Goal: Complete application form

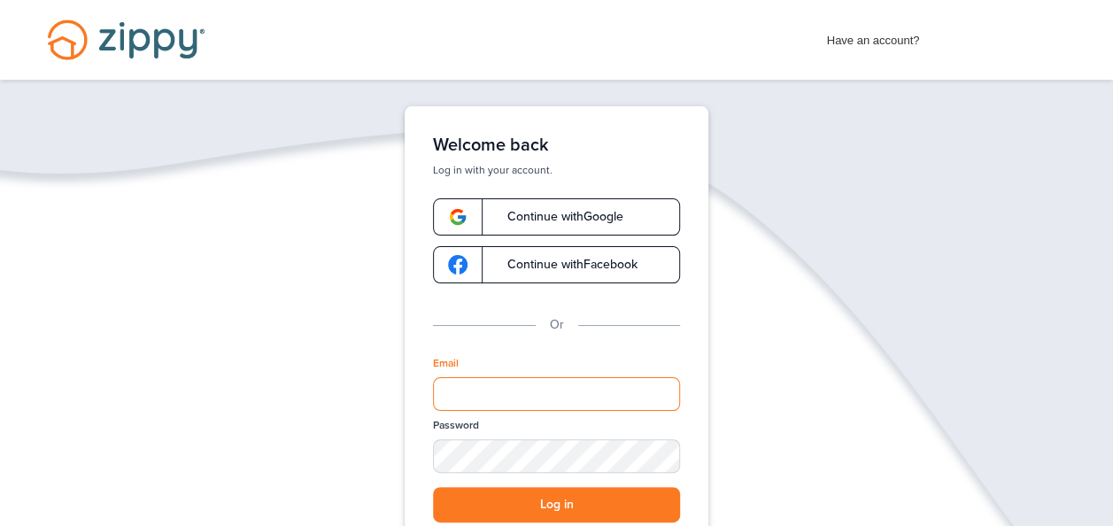
click at [615, 405] on input "Email" at bounding box center [556, 394] width 247 height 34
type input "**********"
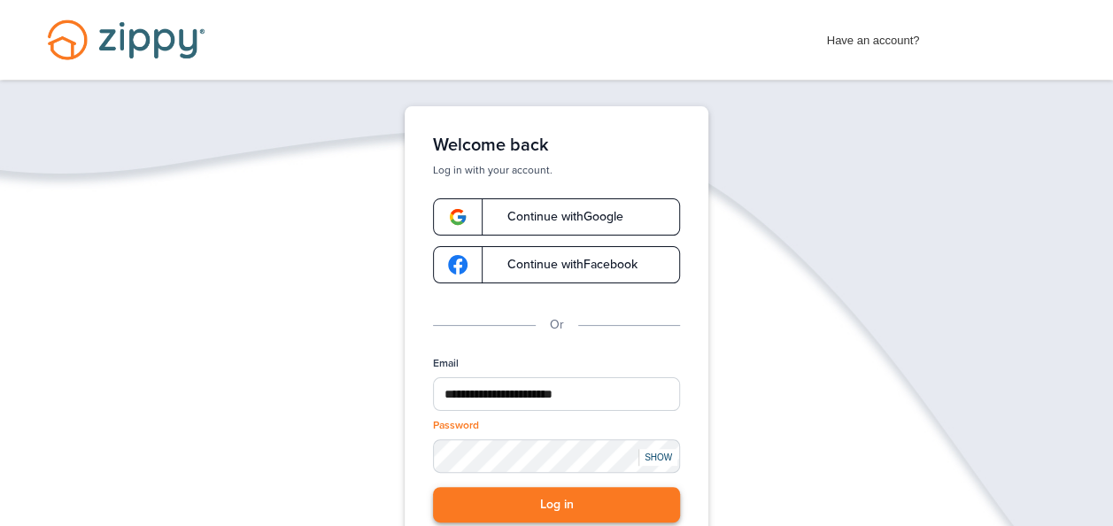
click at [547, 500] on button "Log in" at bounding box center [556, 505] width 247 height 36
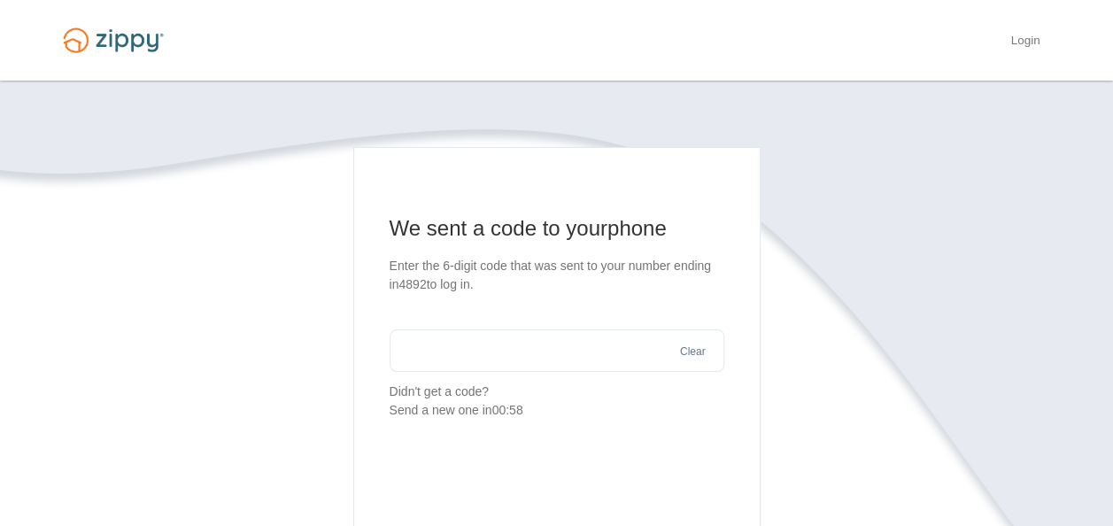
click at [510, 340] on input "text" at bounding box center [557, 350] width 335 height 43
type input "******"
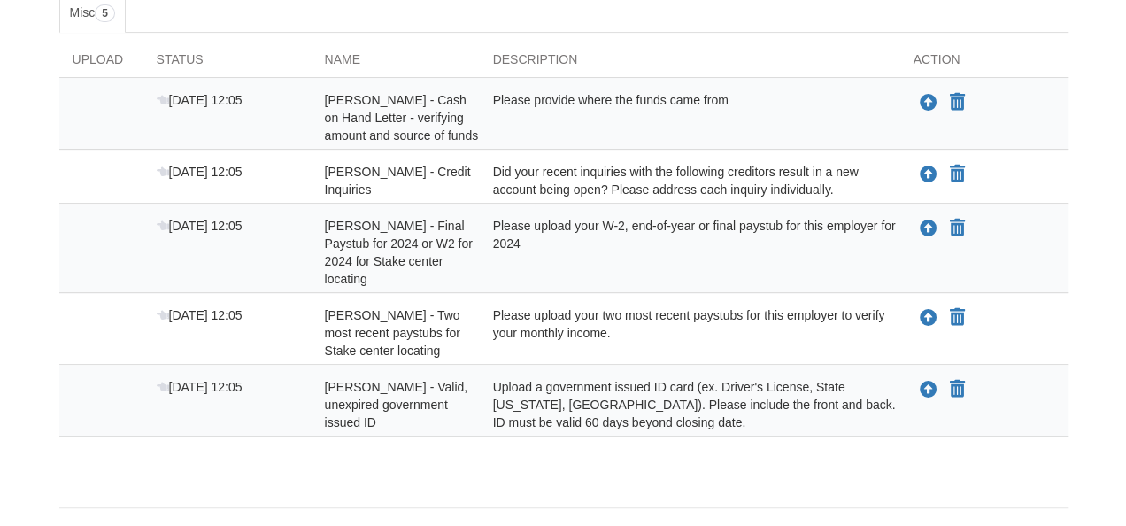
scroll to position [312, 0]
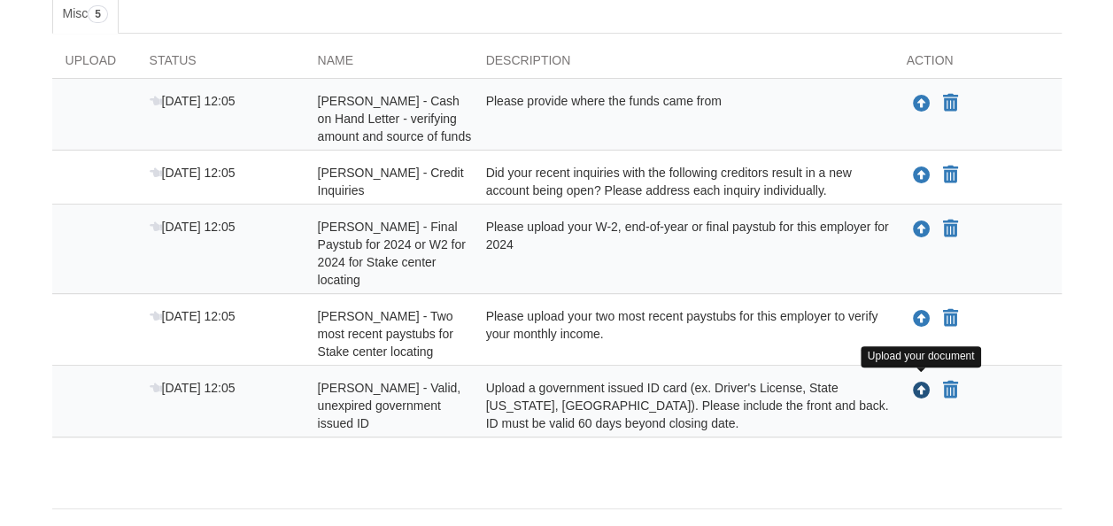
click at [918, 388] on icon "Upload Joseph Tieffel - Valid, unexpired government issued ID" at bounding box center [922, 392] width 18 height 18
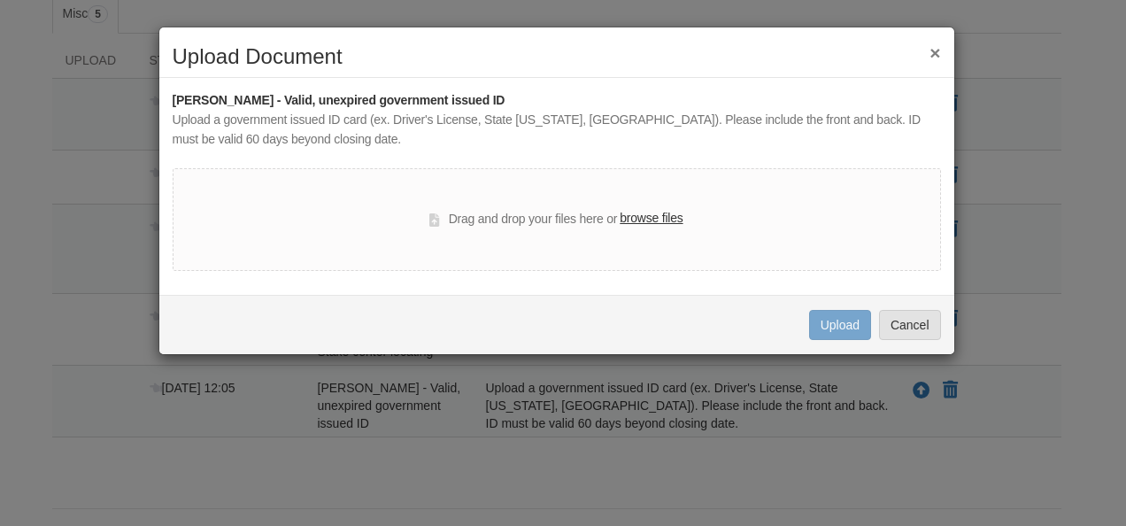
click at [655, 222] on label "browse files" at bounding box center [651, 218] width 63 height 19
click at [0, 0] on input "browse files" at bounding box center [0, 0] width 0 height 0
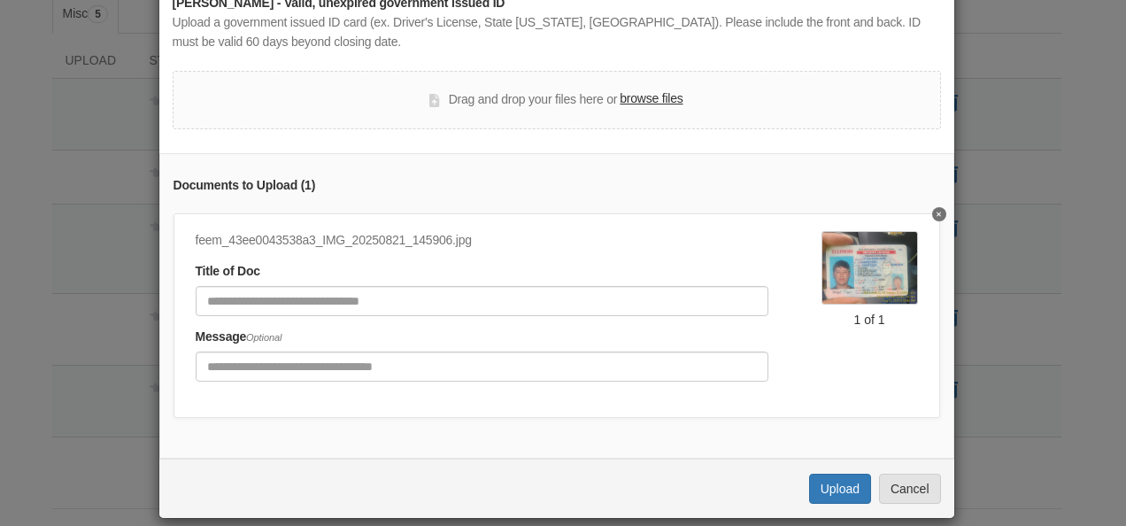
scroll to position [102, 0]
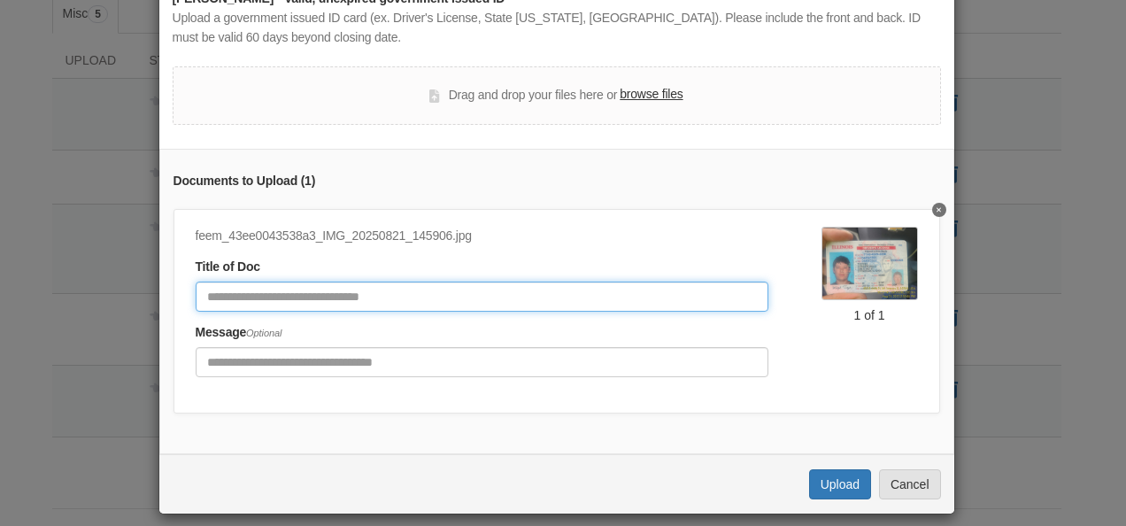
click at [667, 292] on input "Document Title" at bounding box center [482, 297] width 573 height 30
type input "**********"
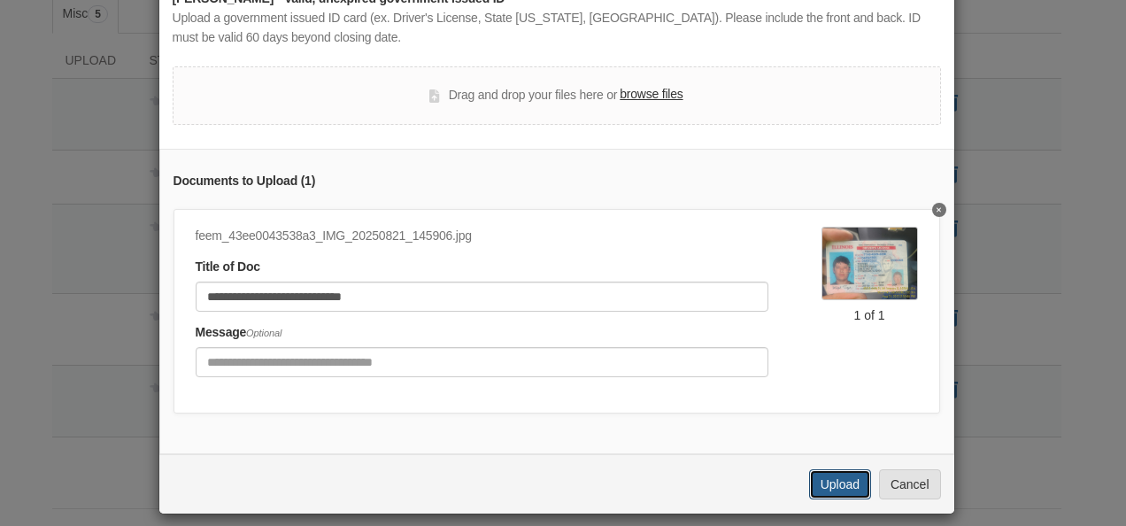
click at [831, 486] on button "Upload" at bounding box center [840, 484] width 62 height 30
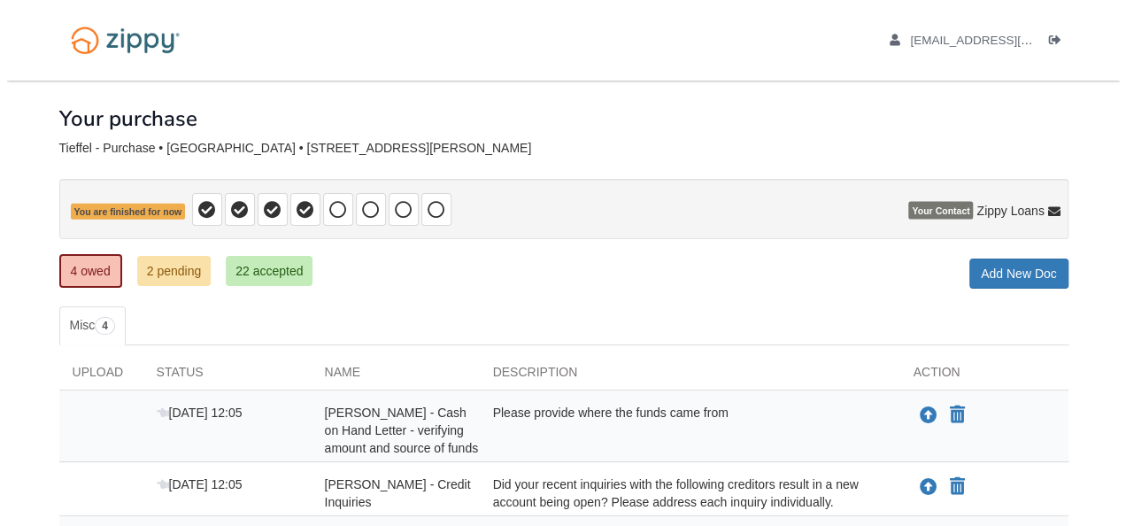
scroll to position [289, 0]
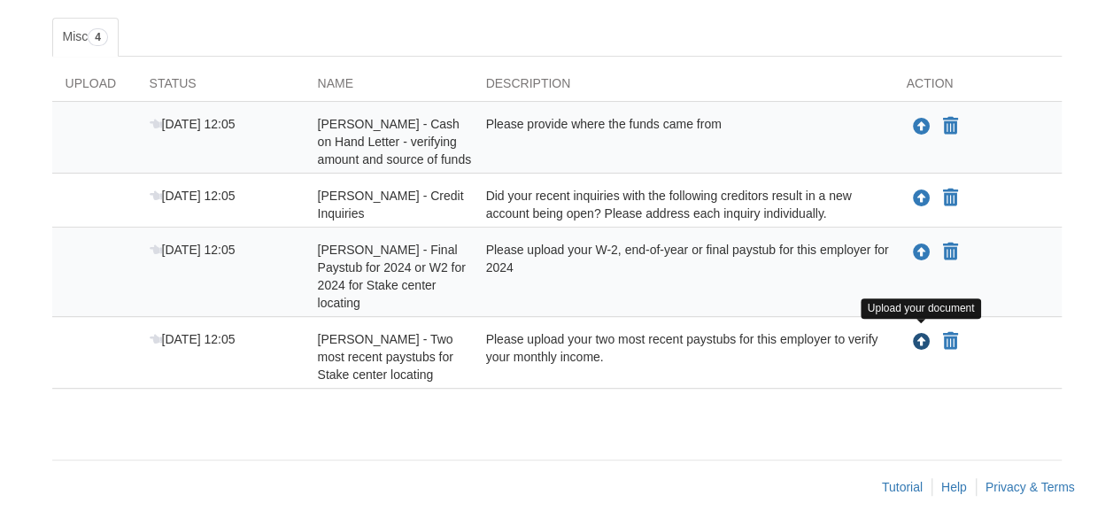
click at [915, 335] on icon "Upload Joseph Tieffel - Two most recent paystubs for Stake center locating" at bounding box center [922, 343] width 18 height 18
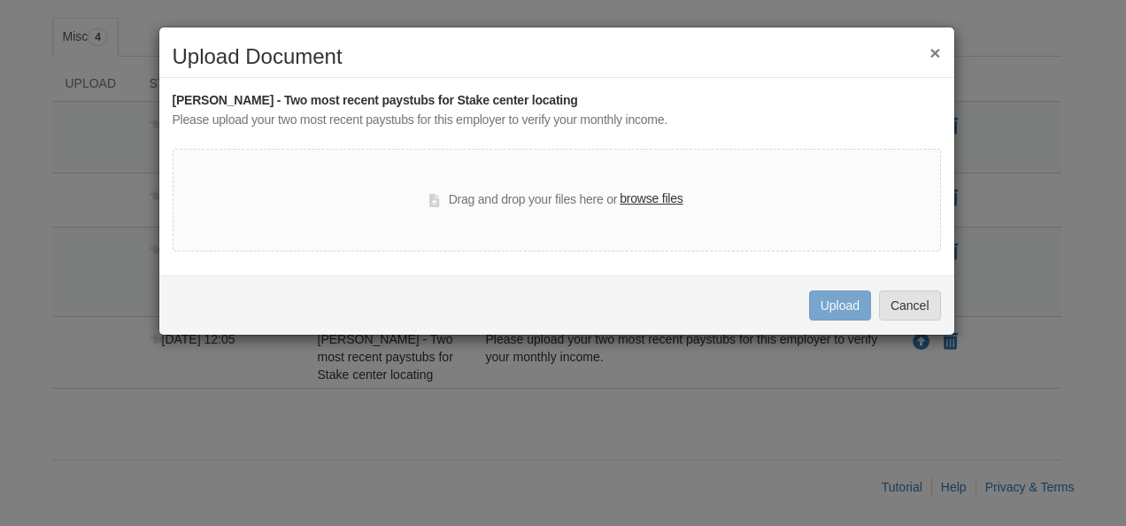
click at [666, 202] on label "browse files" at bounding box center [651, 198] width 63 height 19
click at [0, 0] on input "browse files" at bounding box center [0, 0] width 0 height 0
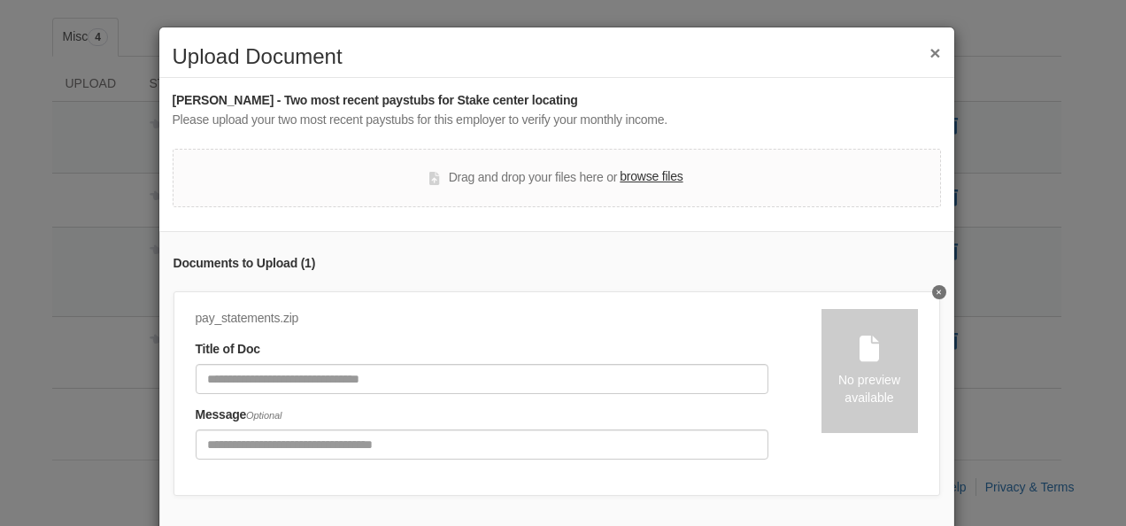
click at [932, 294] on button "Delete undefined" at bounding box center [939, 292] width 14 height 14
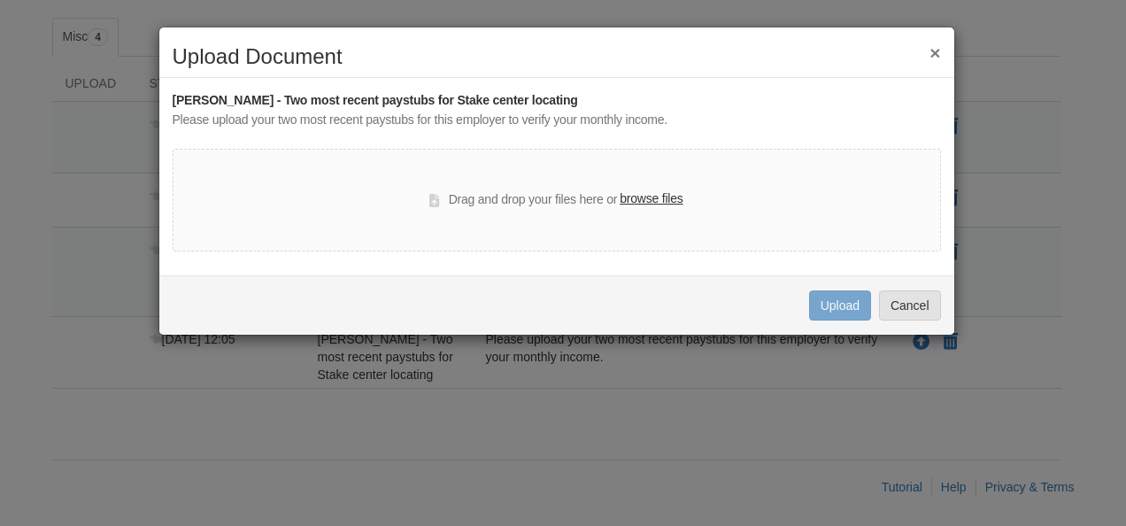
click at [661, 196] on label "browse files" at bounding box center [651, 198] width 63 height 19
click at [0, 0] on input "browse files" at bounding box center [0, 0] width 0 height 0
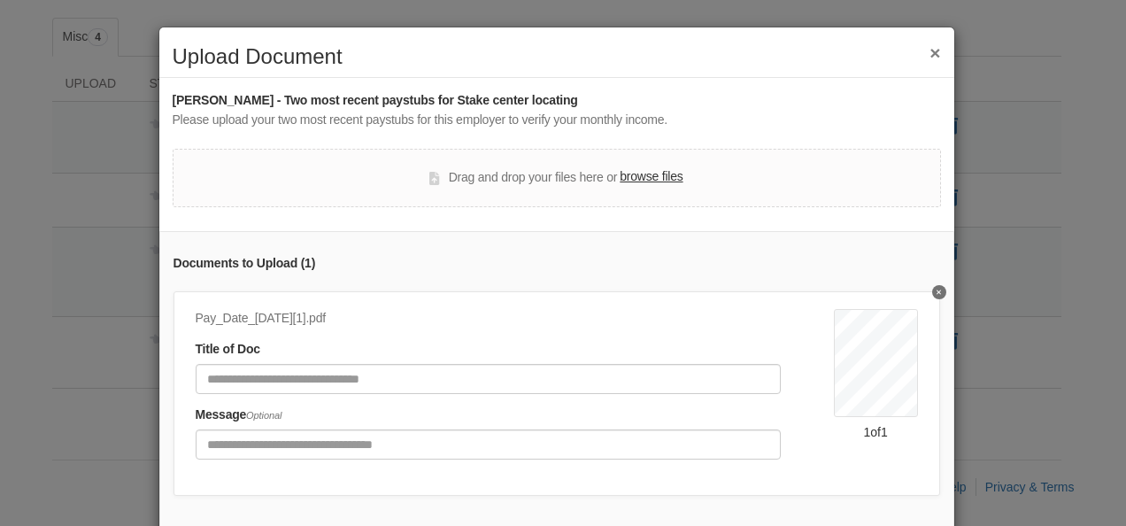
click at [646, 181] on label "browse files" at bounding box center [651, 176] width 63 height 19
click at [0, 0] on input "browse files" at bounding box center [0, 0] width 0 height 0
click at [932, 287] on button "Delete undefined" at bounding box center [939, 292] width 14 height 14
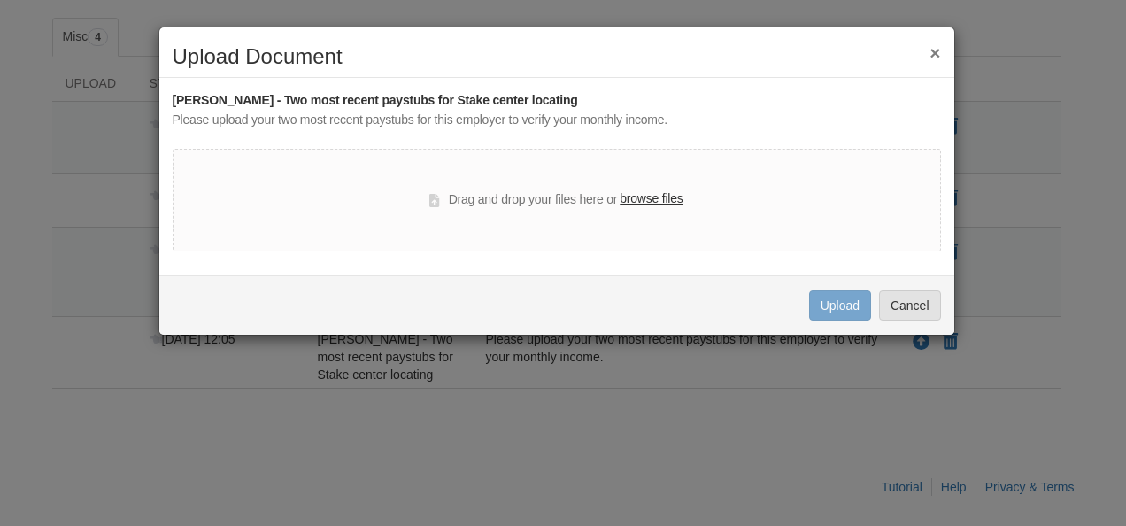
click at [666, 199] on label "browse files" at bounding box center [651, 198] width 63 height 19
click at [0, 0] on input "browse files" at bounding box center [0, 0] width 0 height 0
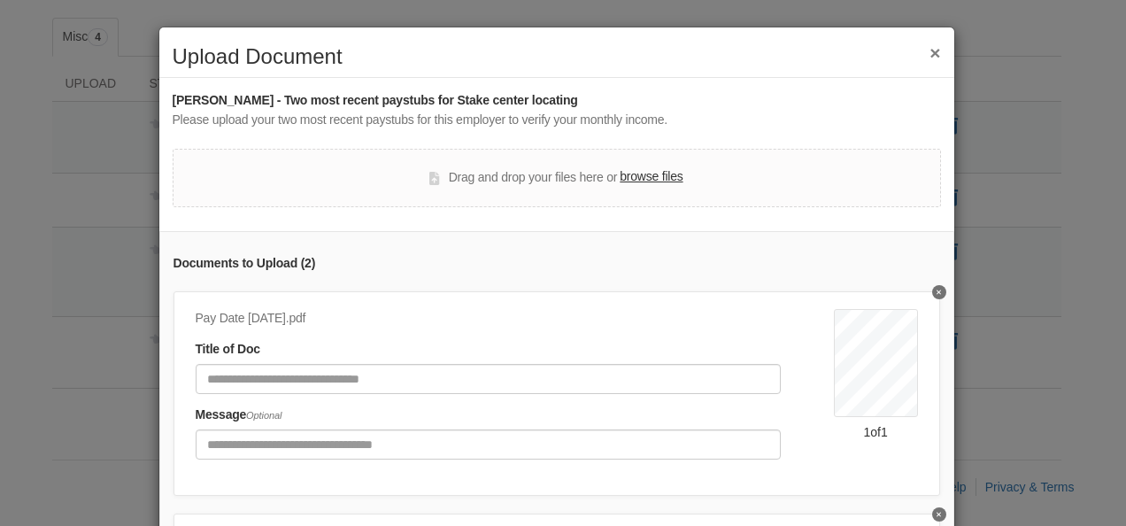
click at [657, 177] on label "browse files" at bounding box center [651, 176] width 63 height 19
click at [0, 0] on input "browse files" at bounding box center [0, 0] width 0 height 0
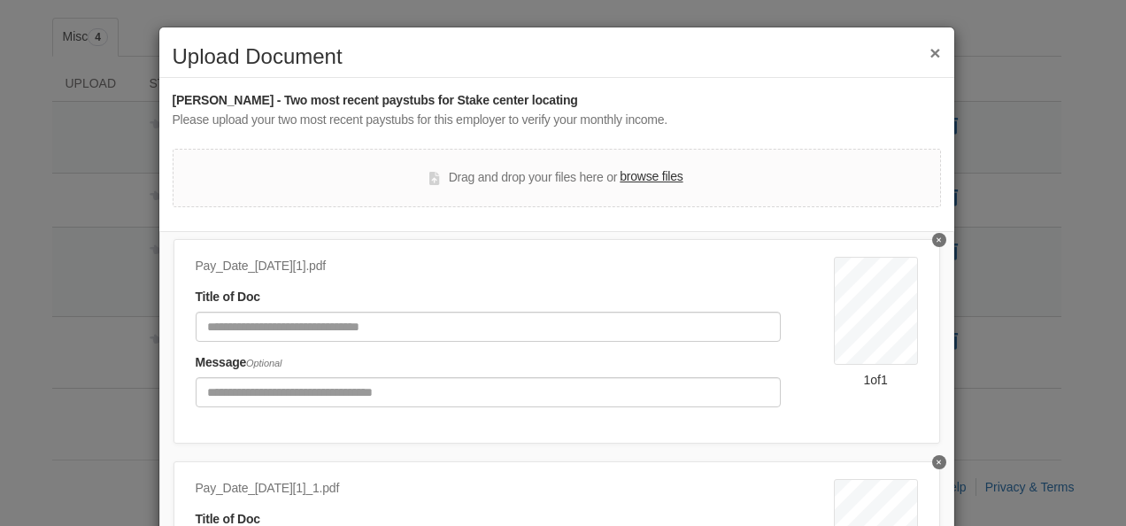
scroll to position [234, 0]
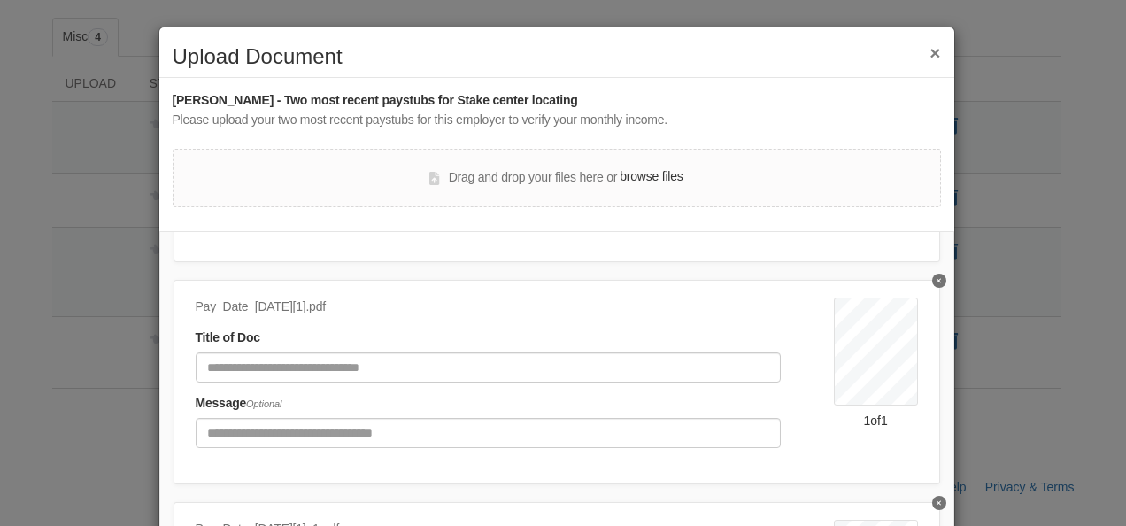
click at [932, 281] on button "Delete undefined" at bounding box center [939, 281] width 14 height 14
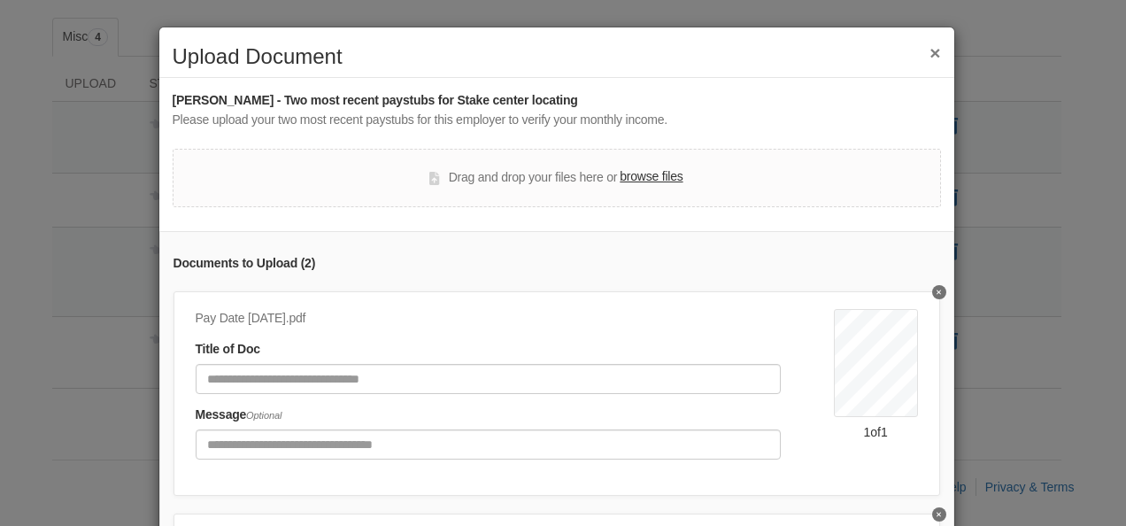
scroll to position [45, 0]
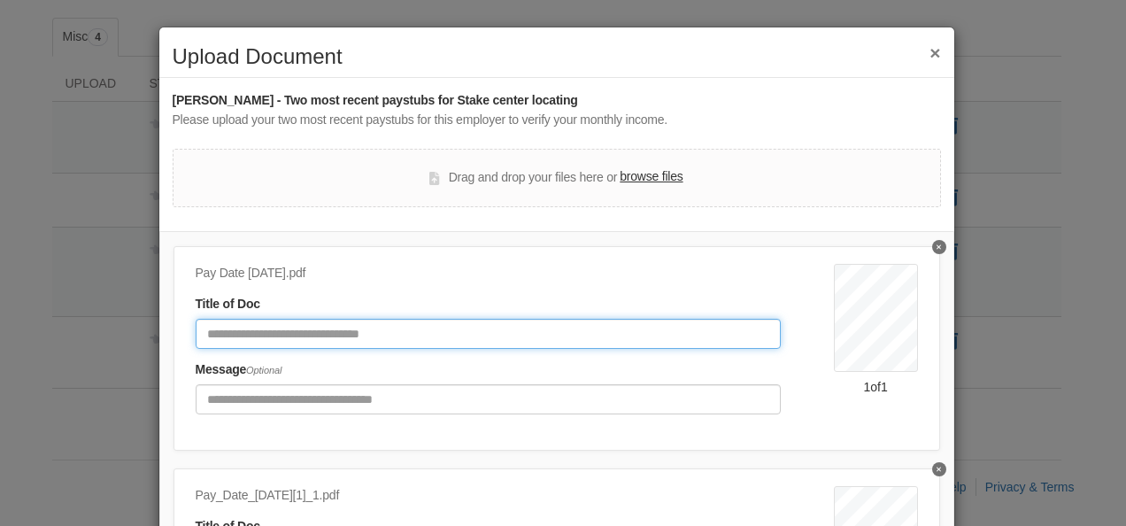
click at [400, 332] on input "Document Title" at bounding box center [488, 334] width 585 height 30
type input "********"
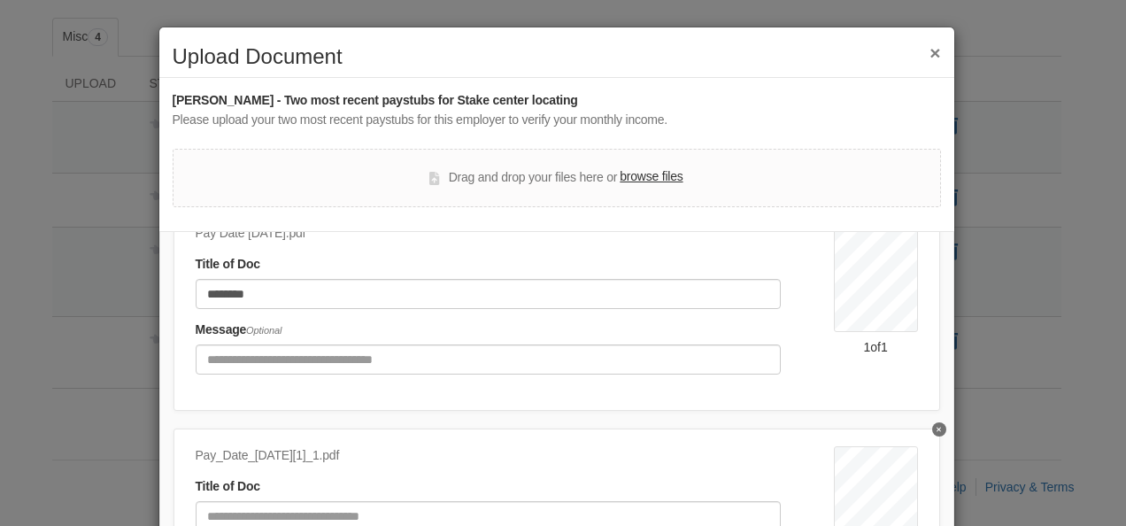
scroll to position [97, 0]
click at [360, 501] on input "Document Title" at bounding box center [488, 516] width 585 height 30
drag, startPoint x: 777, startPoint y: 62, endPoint x: 791, endPoint y: -21, distance: 84.3
click at [791, 0] on html "joseph_tieffel@yahoo.com Logout" at bounding box center [563, 121] width 1126 height 820
click at [449, 47] on h2 "Upload Document" at bounding box center [557, 56] width 769 height 23
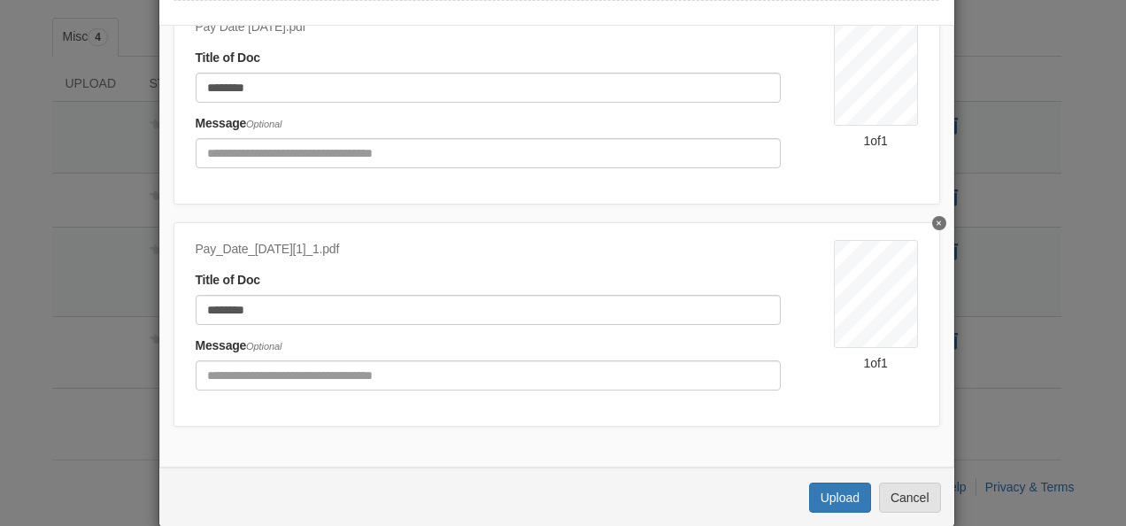
scroll to position [233, 0]
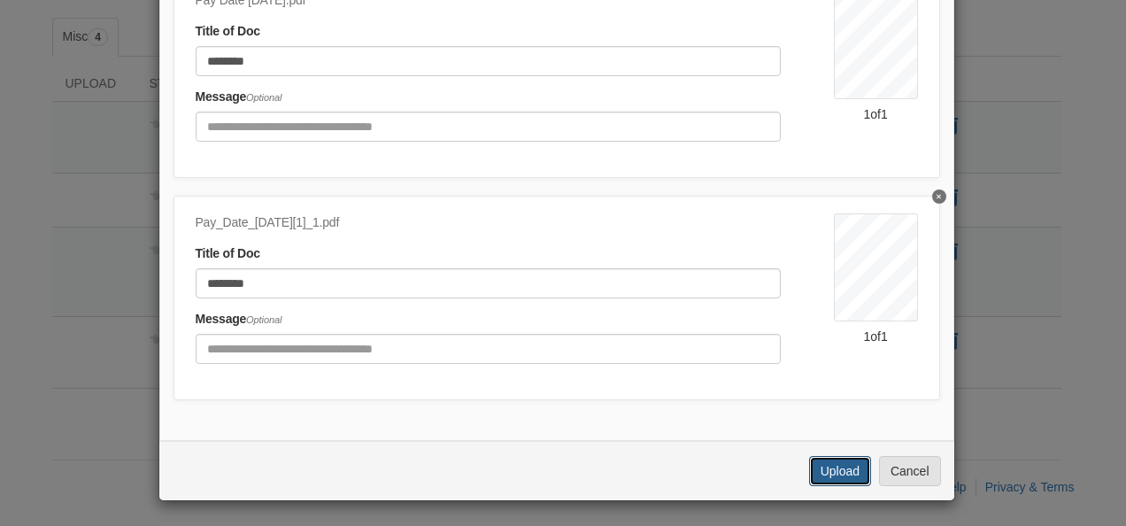
click at [816, 469] on button "Upload" at bounding box center [840, 471] width 62 height 30
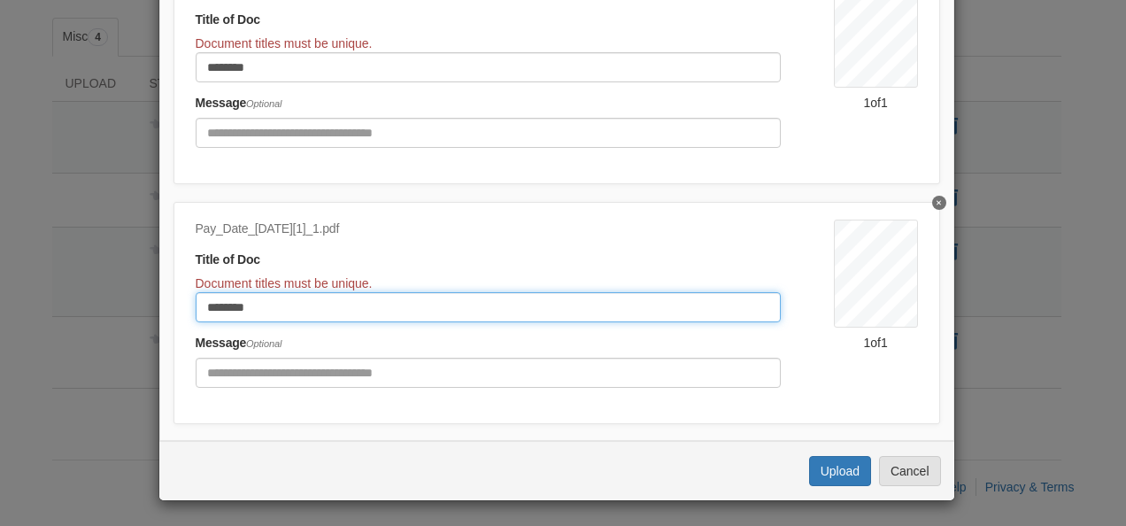
click at [306, 304] on input "********" at bounding box center [488, 307] width 585 height 30
type input "**********"
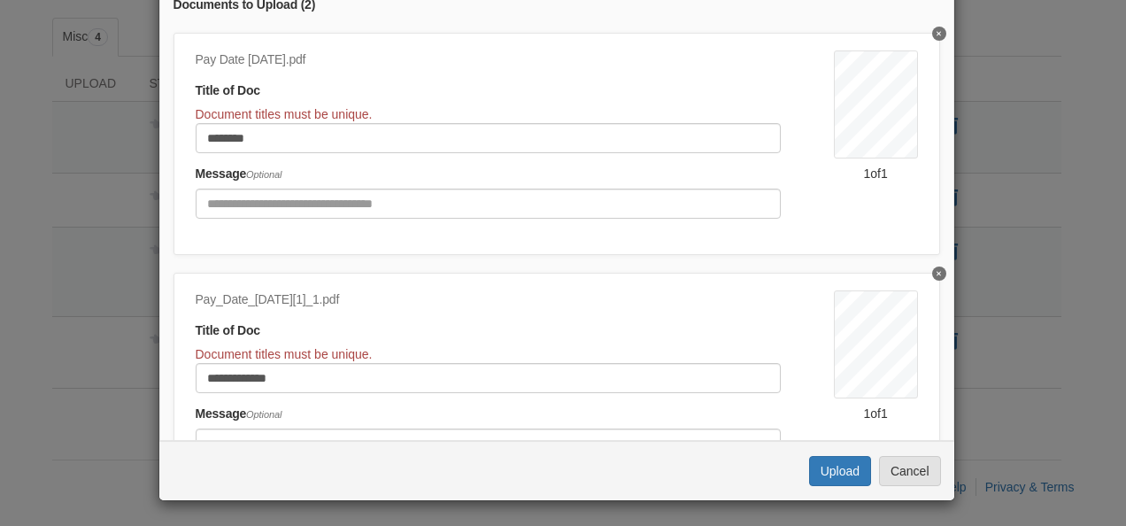
scroll to position [0, 0]
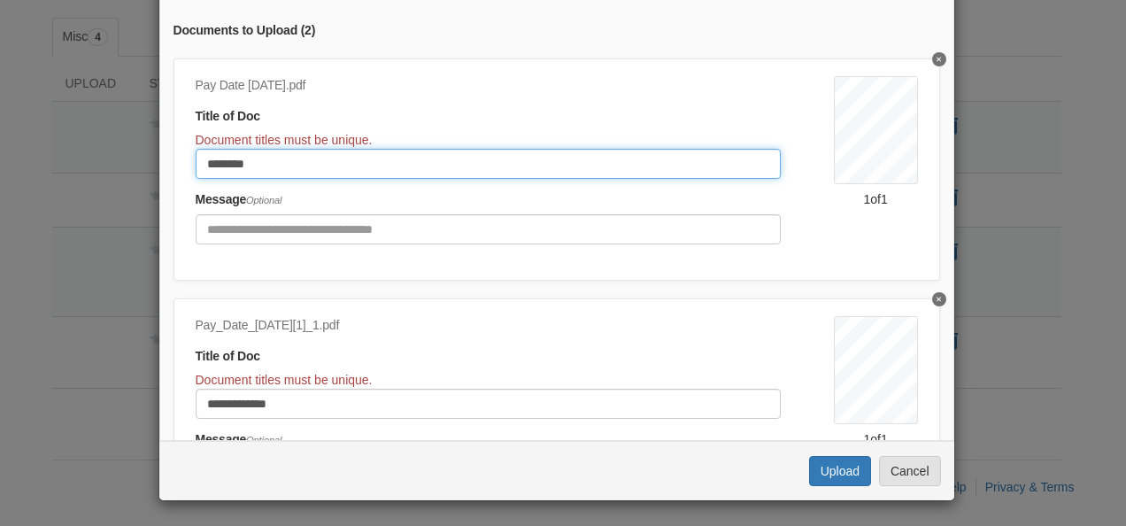
click at [640, 162] on input "********" at bounding box center [488, 164] width 585 height 30
type input "**********"
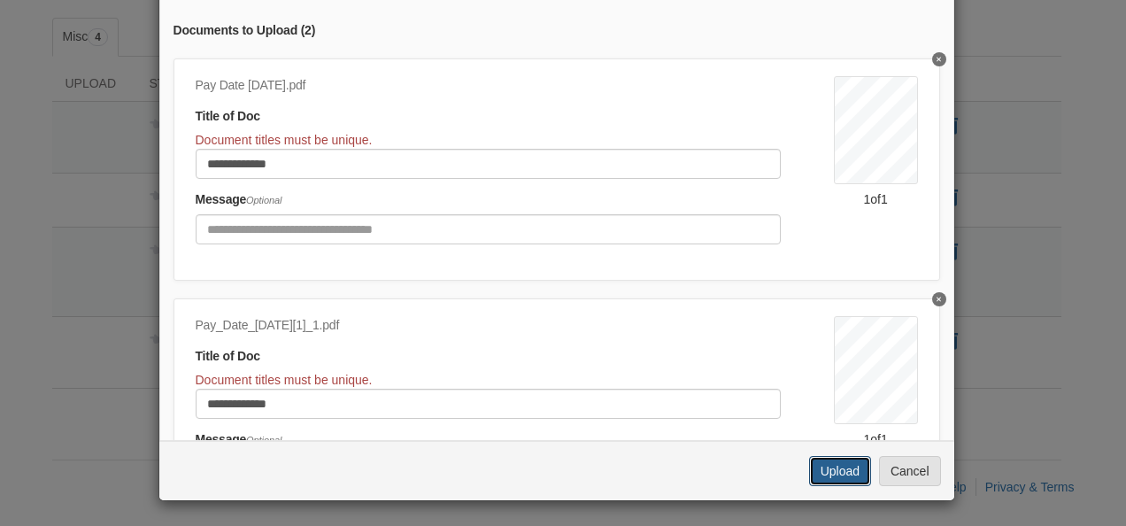
click at [831, 467] on button "Upload" at bounding box center [840, 471] width 62 height 30
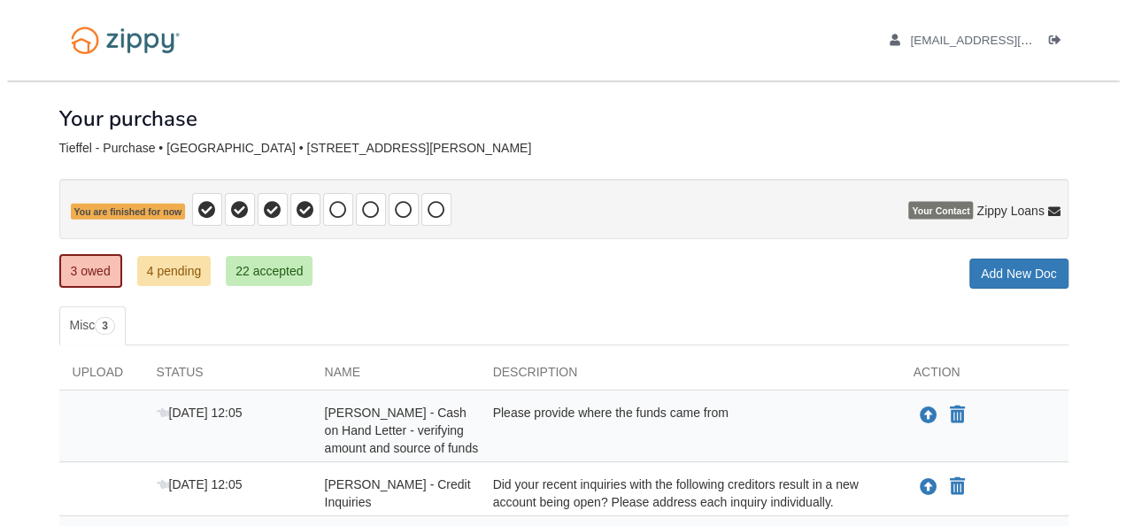
scroll to position [217, 0]
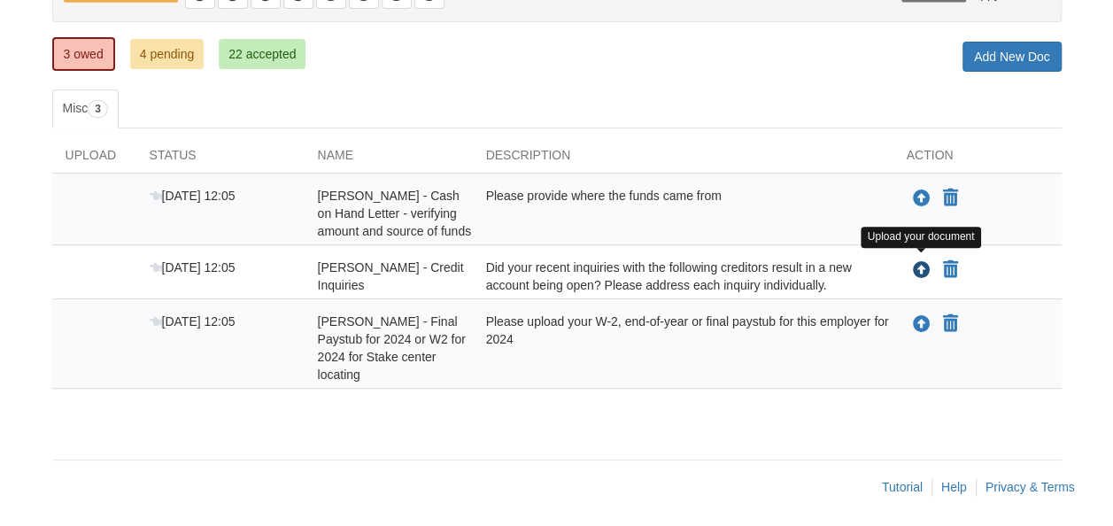
click at [917, 269] on icon "Upload Joseph Tieffel - Credit Inquiries" at bounding box center [922, 271] width 18 height 18
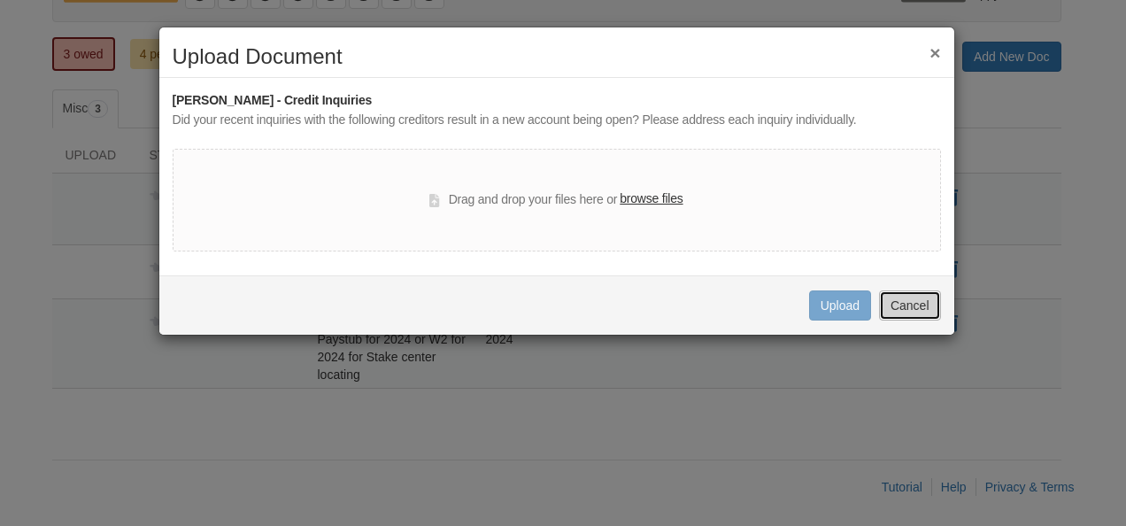
click at [919, 294] on button "Cancel" at bounding box center [910, 305] width 62 height 30
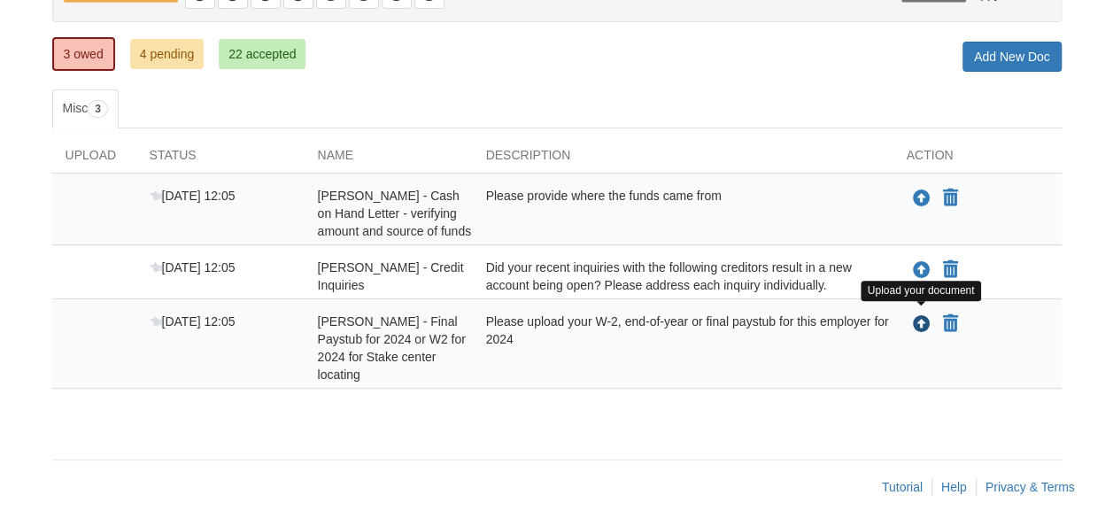
click at [921, 322] on icon "Upload Joseph Tieffel - Final Paystub for 2024 or W2 for 2024 for Stake center …" at bounding box center [922, 325] width 18 height 18
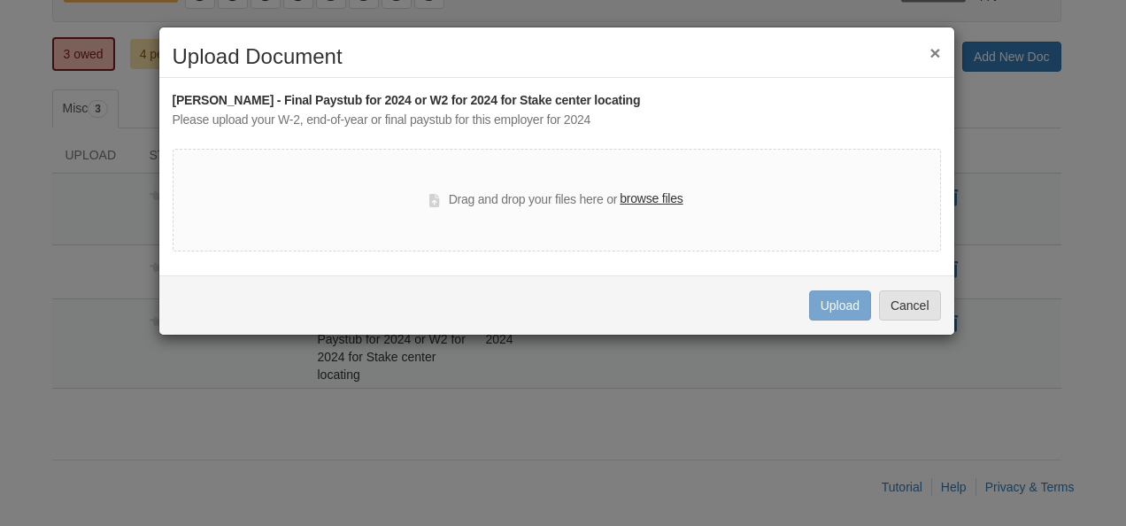
click at [631, 191] on label "browse files" at bounding box center [651, 198] width 63 height 19
click at [0, 0] on input "browse files" at bounding box center [0, 0] width 0 height 0
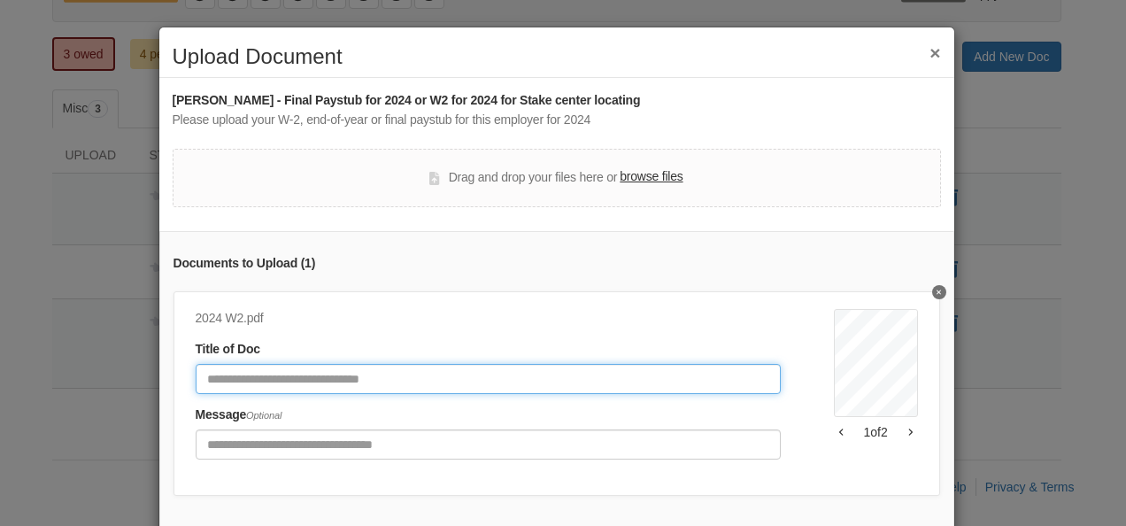
click at [351, 375] on input "Document Title" at bounding box center [488, 379] width 585 height 30
type input "*******"
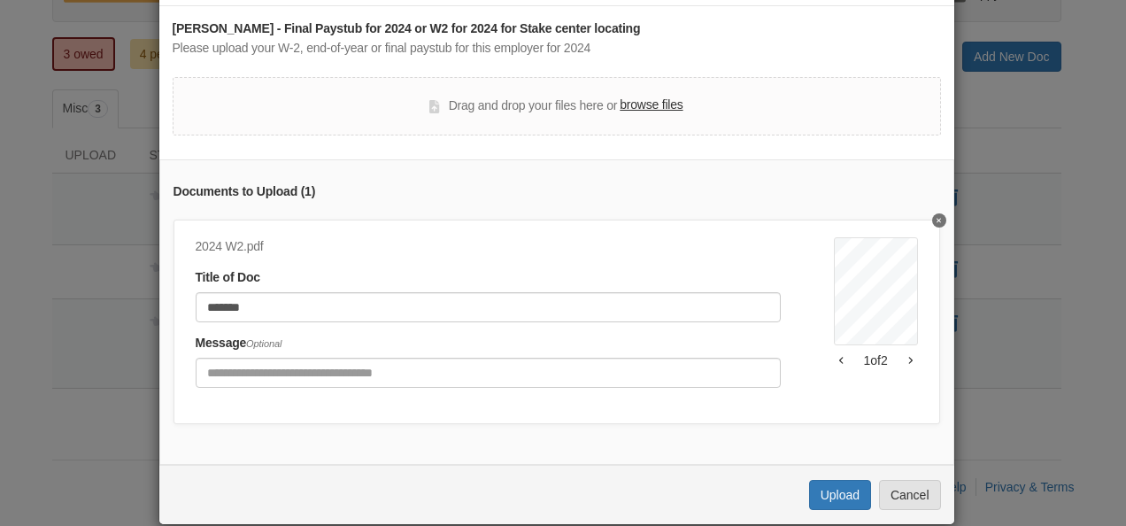
scroll to position [108, 0]
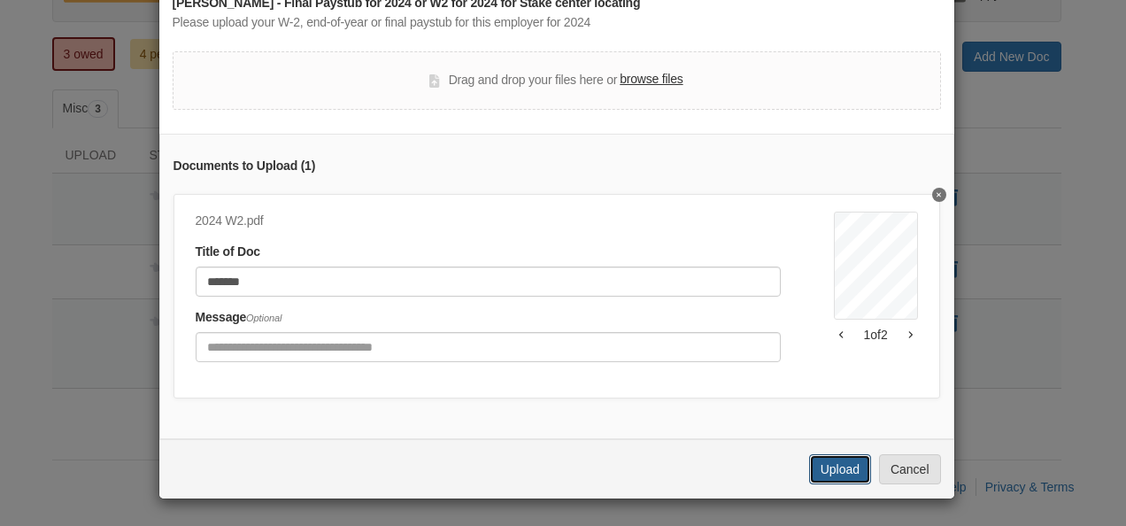
click at [827, 476] on button "Upload" at bounding box center [840, 469] width 62 height 30
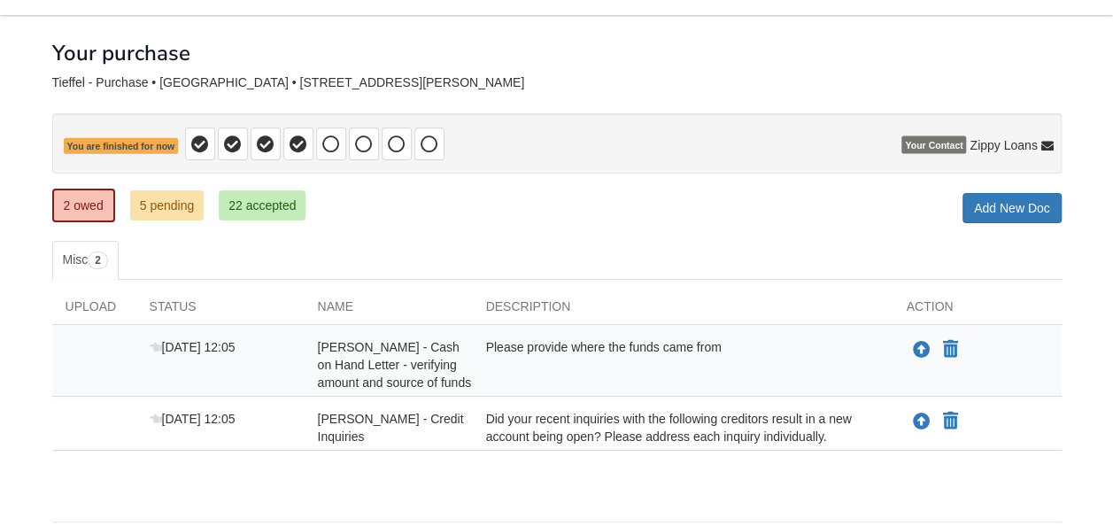
scroll to position [66, 0]
click at [282, 204] on link "22 accepted" at bounding box center [262, 204] width 87 height 30
